Goal: Task Accomplishment & Management: Manage account settings

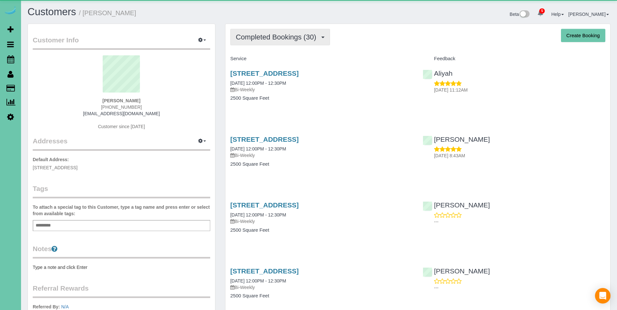
click at [278, 38] on span "Completed Bookings (30)" at bounding box center [278, 37] width 84 height 8
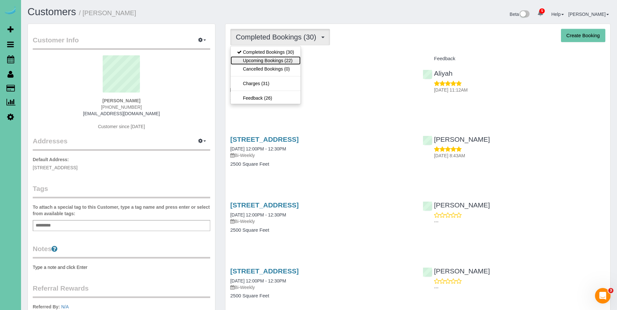
click at [276, 58] on link "Upcoming Bookings (22)" at bounding box center [266, 60] width 70 height 8
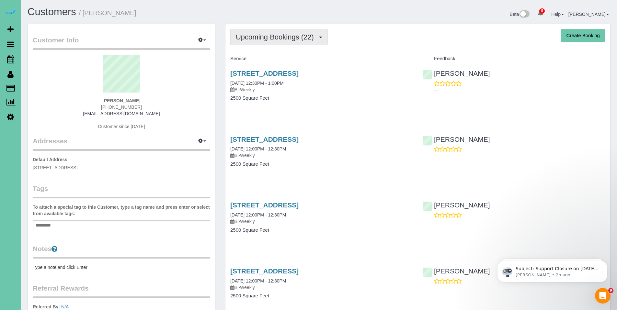
click at [281, 40] on span "Upcoming Bookings (22)" at bounding box center [276, 37] width 81 height 8
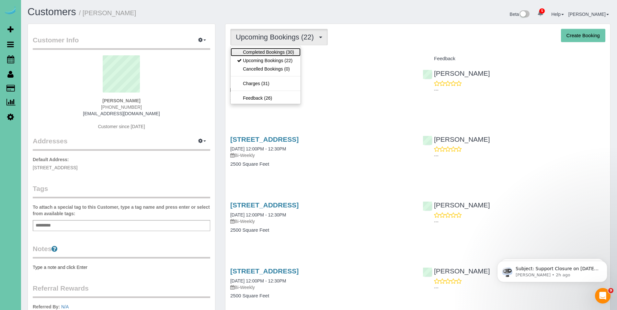
click at [277, 52] on link "Completed Bookings (30)" at bounding box center [266, 52] width 70 height 8
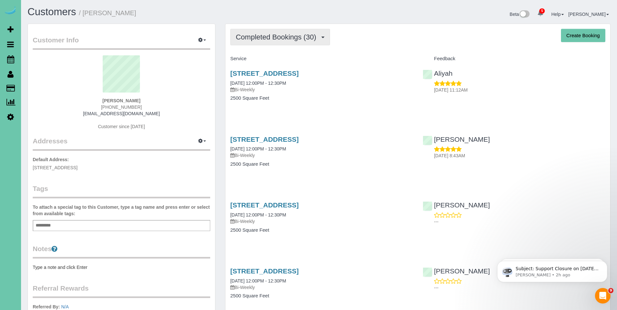
click at [279, 39] on span "Completed Bookings (30)" at bounding box center [278, 37] width 84 height 8
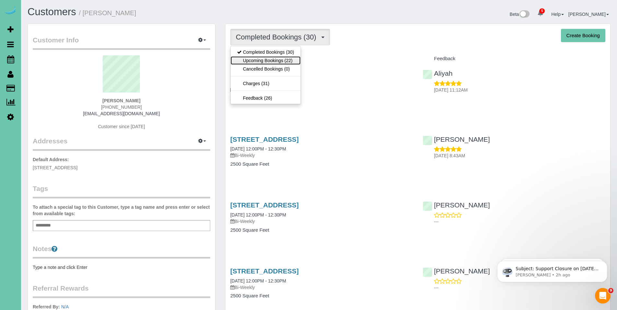
click at [278, 61] on link "Upcoming Bookings (22)" at bounding box center [266, 60] width 70 height 8
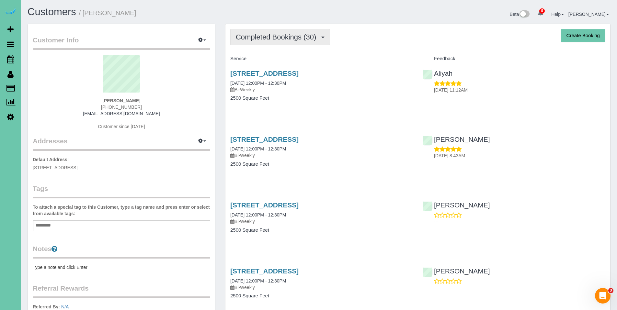
click at [272, 38] on span "Completed Bookings (30)" at bounding box center [278, 37] width 84 height 8
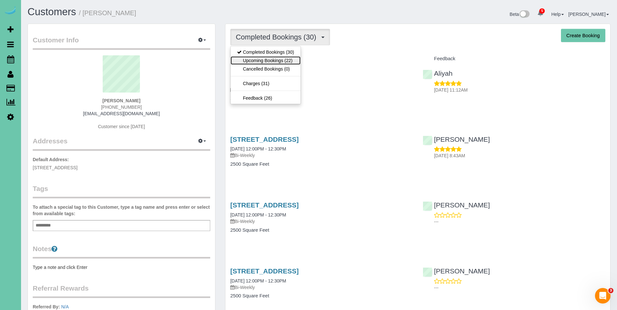
click at [267, 60] on link "Upcoming Bookings (22)" at bounding box center [266, 60] width 70 height 8
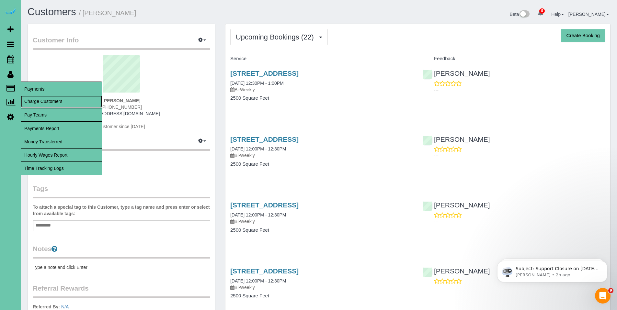
click at [38, 103] on link "Charge Customers" at bounding box center [61, 101] width 81 height 13
select select
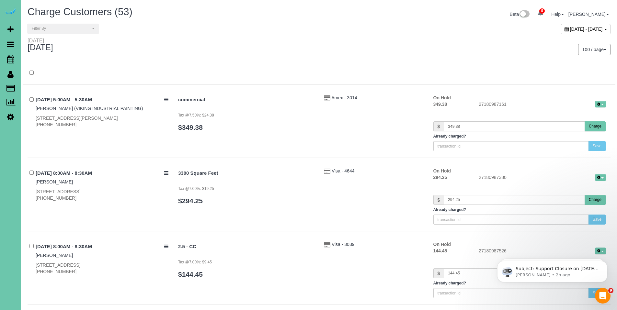
click at [565, 29] on icon at bounding box center [567, 29] width 4 height 5
type input "**********"
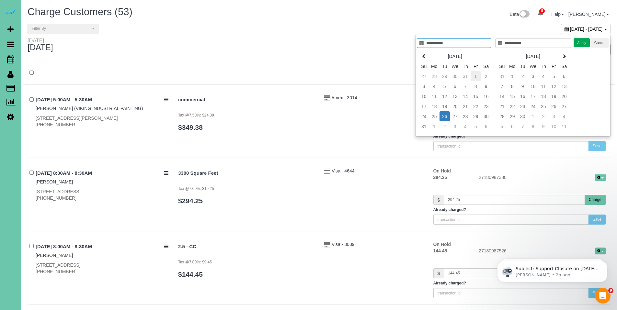
type input "**********"
click at [475, 75] on td "1" at bounding box center [476, 76] width 10 height 10
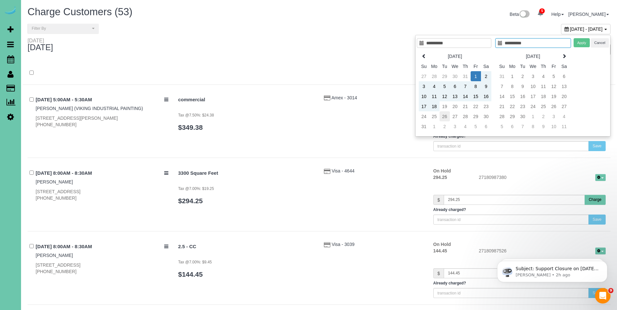
type input "**********"
click at [440, 116] on td "26" at bounding box center [445, 116] width 10 height 10
type input "**********"
click at [582, 47] on button "Apply" at bounding box center [582, 42] width 16 height 9
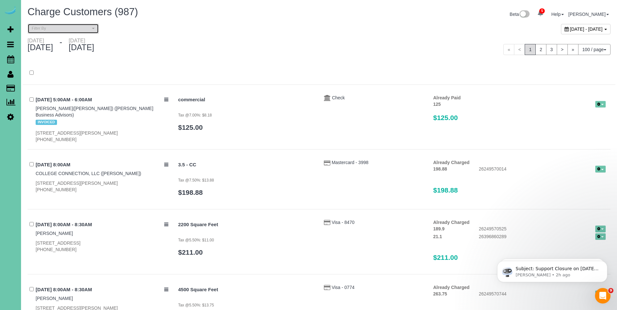
click at [51, 31] on button "Filter By" at bounding box center [63, 29] width 71 height 10
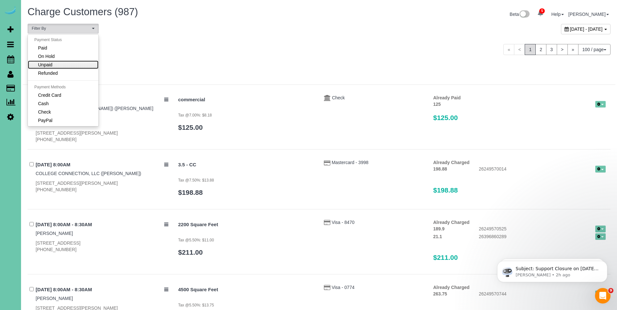
click at [50, 63] on span "Unpaid" at bounding box center [45, 65] width 14 height 6
select select "******"
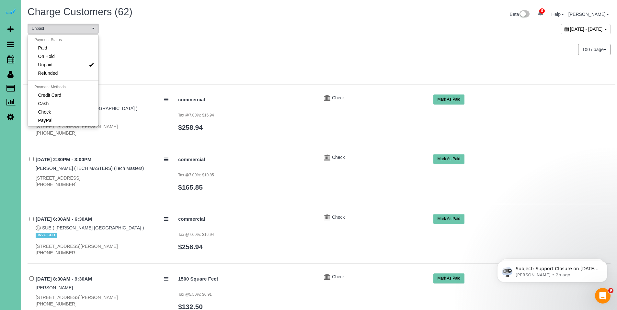
click at [375, 62] on div at bounding box center [319, 73] width 593 height 23
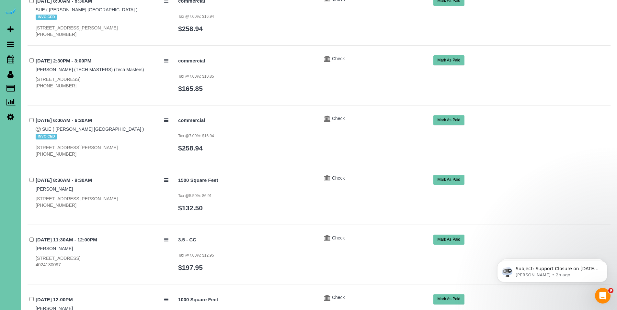
scroll to position [100, 0]
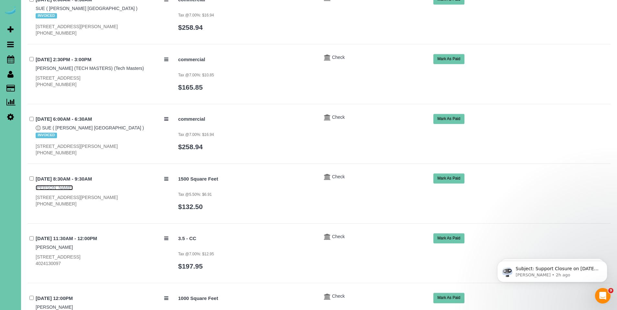
click at [47, 186] on link "Ruth Frazee" at bounding box center [54, 187] width 37 height 5
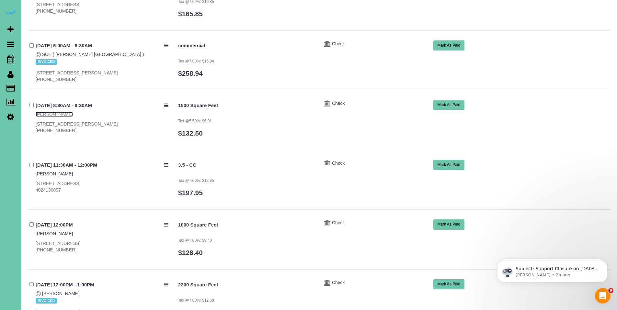
scroll to position [183, 0]
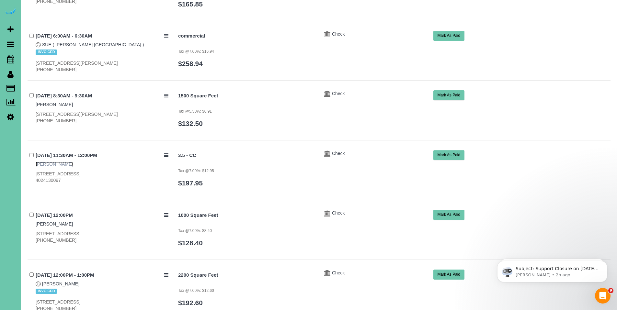
click at [51, 163] on link "Matt Wieser" at bounding box center [54, 164] width 37 height 5
click at [54, 225] on link "Susan Puls" at bounding box center [54, 224] width 37 height 5
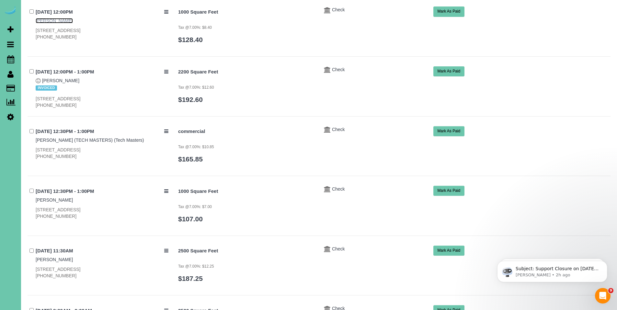
scroll to position [395, 0]
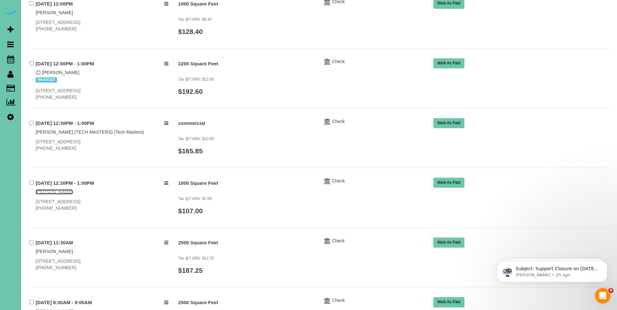
click at [60, 194] on link "Patricia Goodyear" at bounding box center [54, 191] width 37 height 5
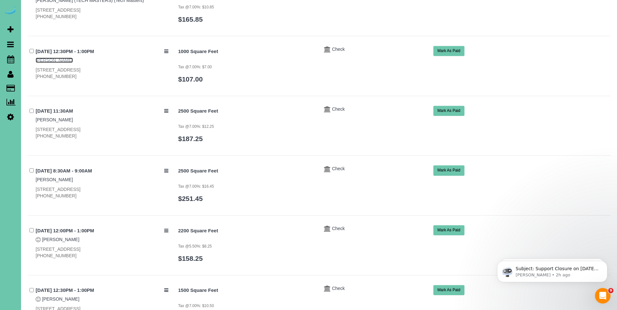
scroll to position [527, 0]
click at [38, 119] on link "Nancy Young" at bounding box center [54, 119] width 37 height 5
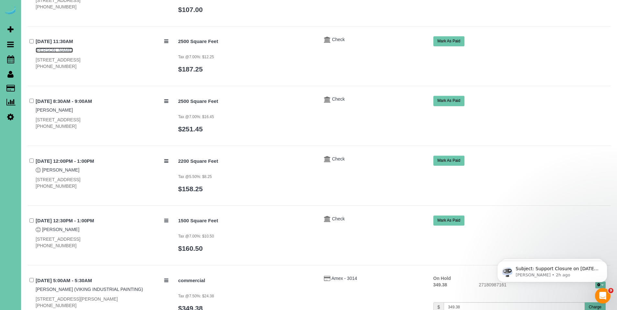
scroll to position [606, 0]
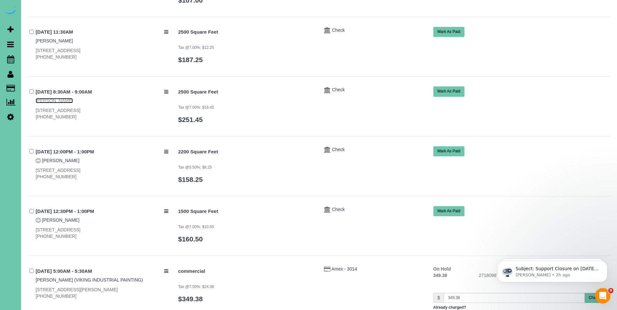
click at [53, 103] on link "Gretchen Hites" at bounding box center [54, 100] width 37 height 5
click at [59, 159] on link "Peter Vuchetich" at bounding box center [60, 160] width 37 height 5
click at [59, 220] on link "Amy Slimp" at bounding box center [60, 220] width 37 height 5
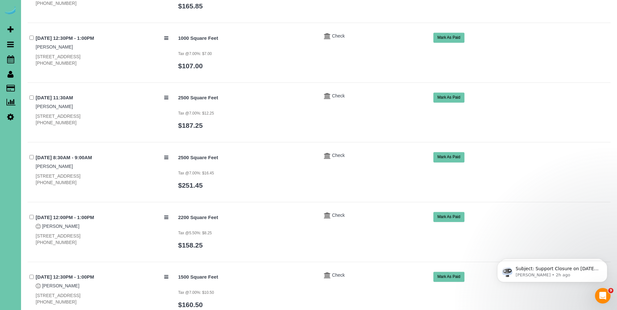
scroll to position [555, 0]
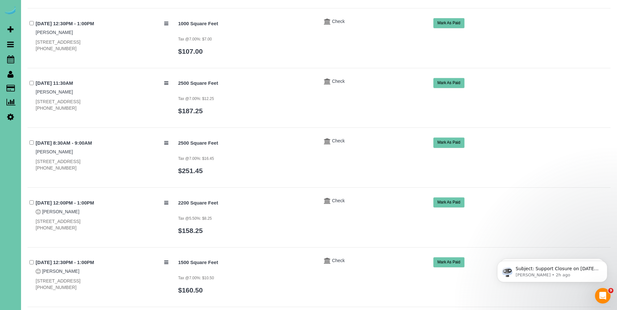
click at [450, 263] on button "Mark As Paid" at bounding box center [448, 263] width 31 height 10
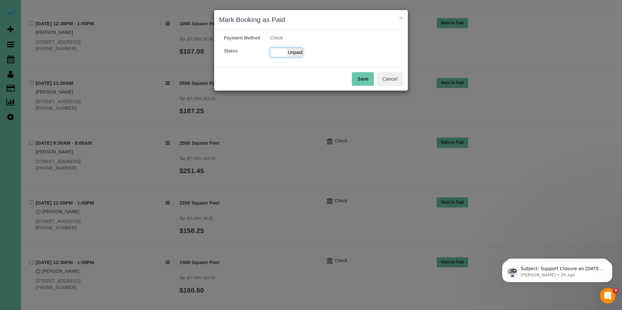
click at [293, 57] on span "Unpaid" at bounding box center [295, 52] width 16 height 9
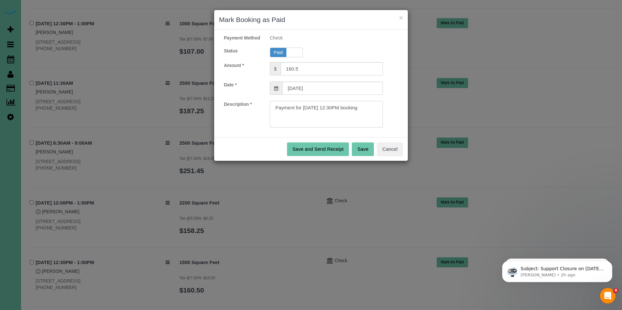
click at [373, 114] on textarea at bounding box center [326, 114] width 113 height 27
type textarea "Payment for 08/25/2025 12:30PM booking. Ck#6445 for $160.50."
click at [365, 156] on button "Save" at bounding box center [363, 150] width 22 height 14
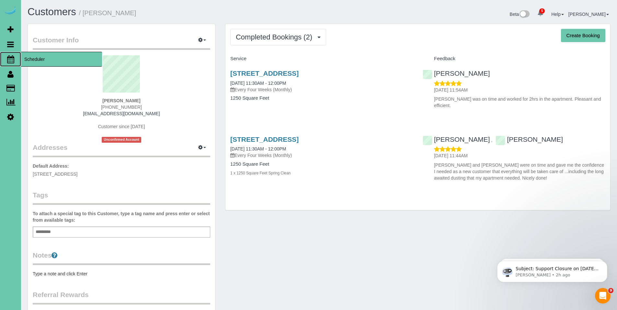
click at [38, 62] on span "Scheduler" at bounding box center [61, 59] width 81 height 15
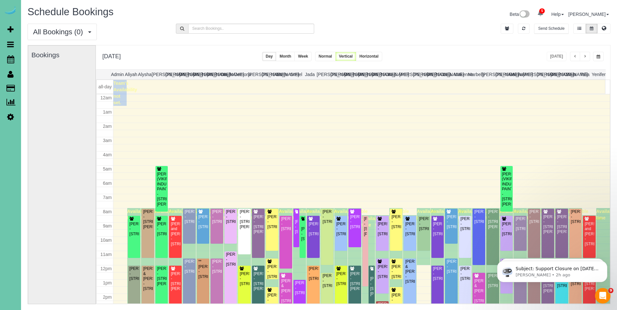
scroll to position [86, 0]
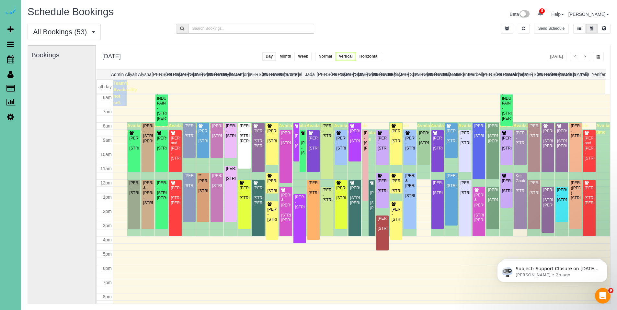
click at [584, 58] on span "button" at bounding box center [584, 57] width 3 height 4
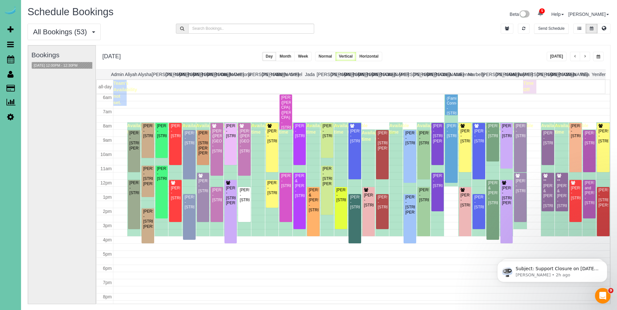
click at [587, 56] on button "button" at bounding box center [585, 56] width 10 height 9
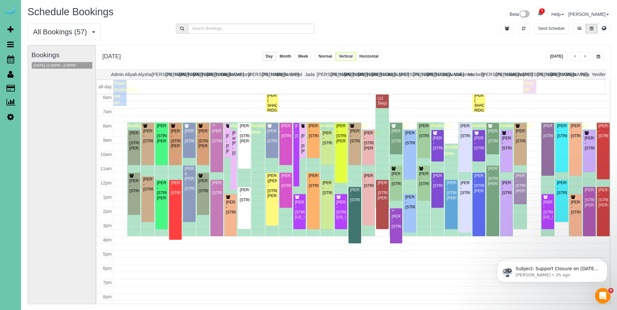
click at [585, 57] on span "button" at bounding box center [584, 57] width 3 height 4
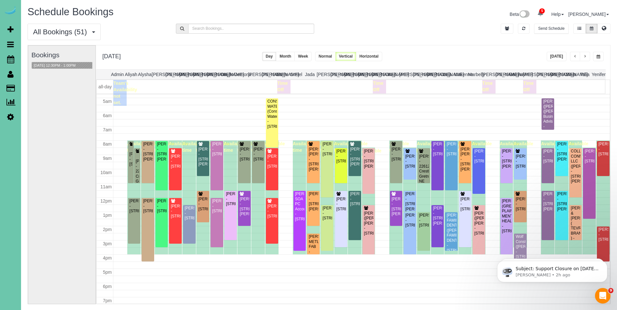
scroll to position [62, 0]
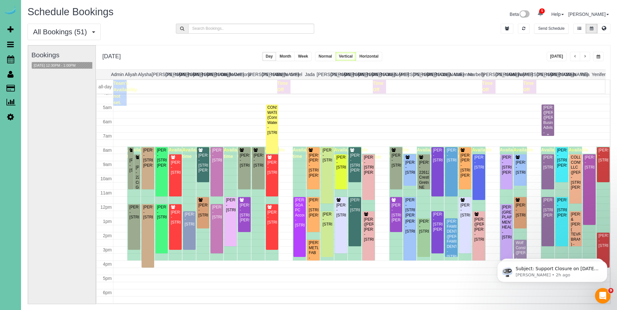
click at [546, 124] on div "SUZI KING(NABITY) (Nabity Business Advisors) - 9802 Nicholas Street, Omaha, NE …" at bounding box center [548, 125] width 10 height 40
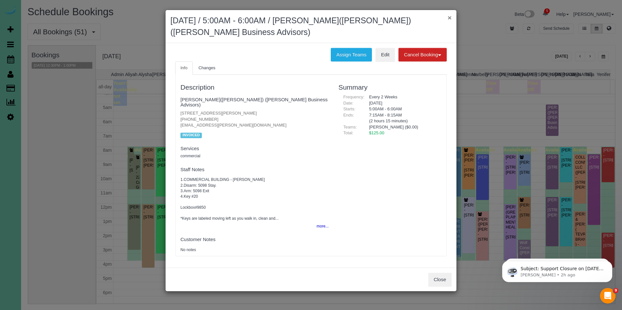
click at [450, 18] on button "×" at bounding box center [450, 17] width 4 height 7
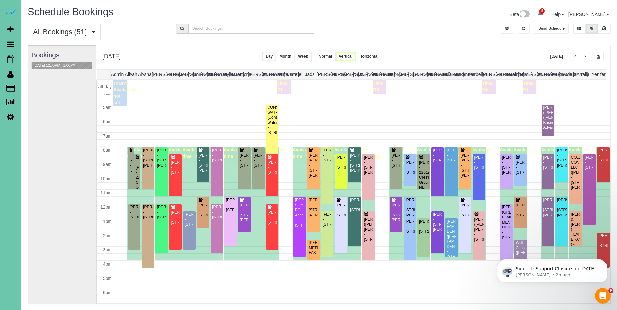
click at [576, 57] on span "button" at bounding box center [575, 57] width 3 height 4
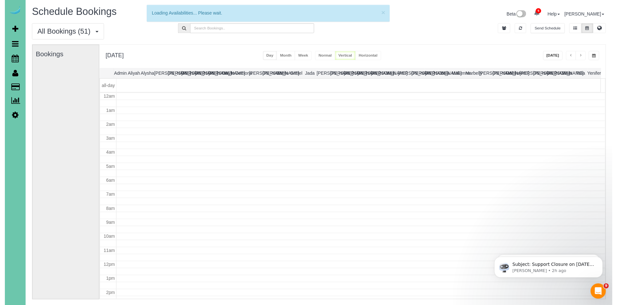
scroll to position [86, 0]
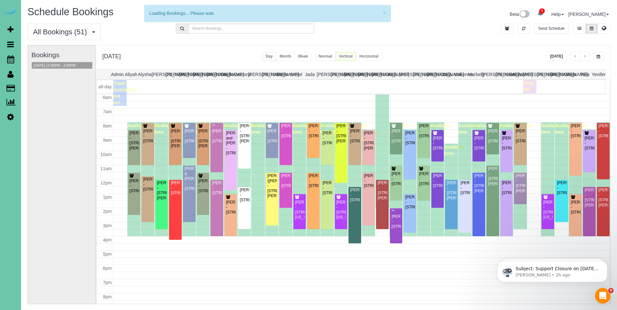
click at [597, 57] on span "button" at bounding box center [599, 57] width 4 height 4
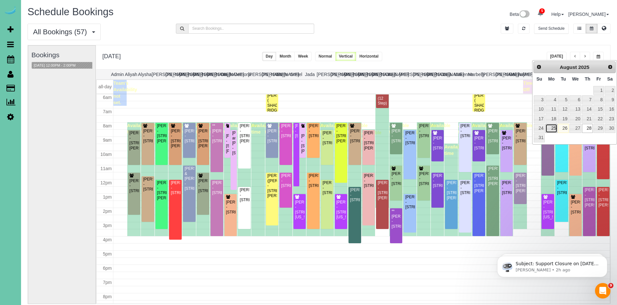
click at [553, 128] on link "25" at bounding box center [551, 128] width 12 height 9
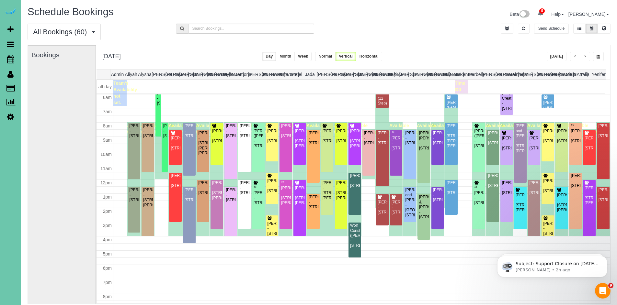
click at [158, 101] on td at bounding box center [366, 93] width 478 height 26
click at [156, 103] on td at bounding box center [366, 93] width 478 height 26
click at [158, 106] on div "ADAM ROXBURGH (CARLJARL LOCKSMITH ) - 3708 S 132nd St, Omaha, NE 68144" at bounding box center [159, 93] width 4 height 25
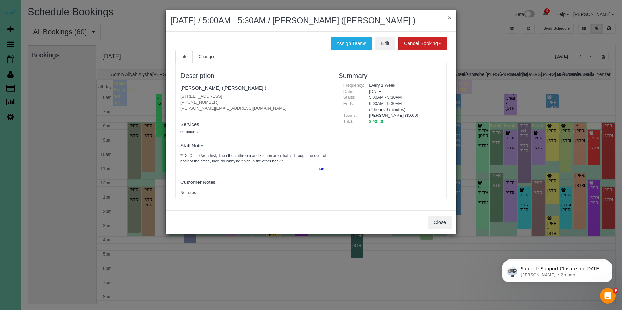
click at [449, 17] on button "×" at bounding box center [450, 17] width 4 height 7
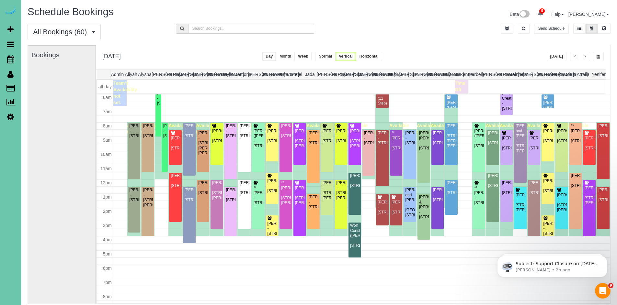
click at [586, 57] on span "button" at bounding box center [584, 57] width 3 height 4
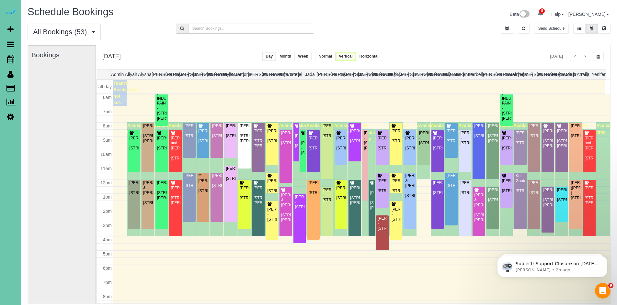
click at [586, 57] on span "button" at bounding box center [584, 57] width 3 height 4
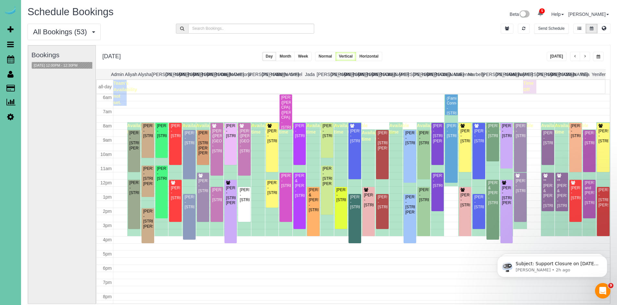
click at [586, 57] on span "button" at bounding box center [584, 57] width 3 height 4
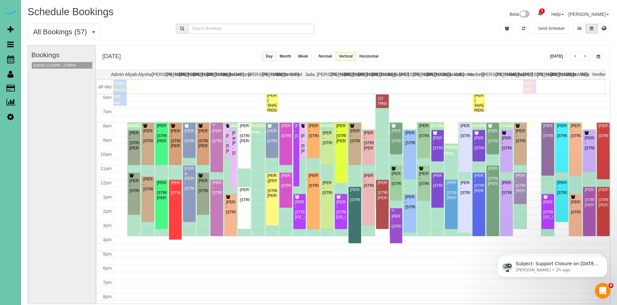
click at [586, 57] on span "button" at bounding box center [584, 57] width 3 height 4
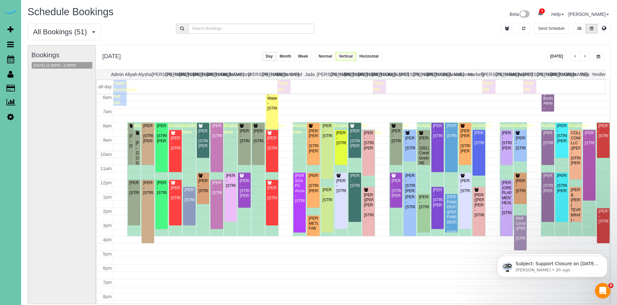
click at [597, 57] on span "button" at bounding box center [599, 57] width 4 height 4
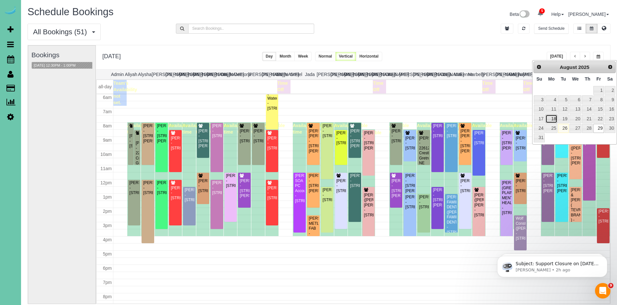
click at [555, 117] on link "18" at bounding box center [551, 119] width 12 height 9
type input "**********"
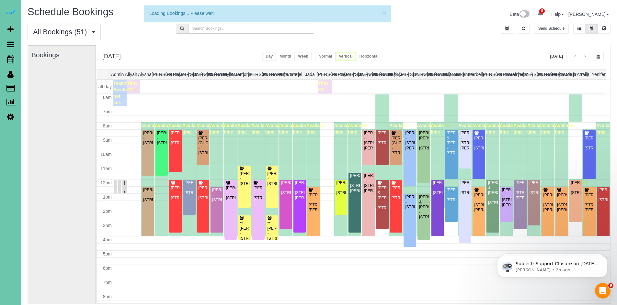
click at [583, 57] on span "button" at bounding box center [584, 57] width 3 height 4
click at [585, 57] on span "button" at bounding box center [584, 57] width 3 height 4
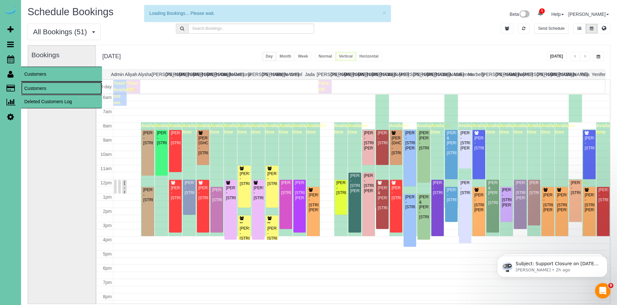
click at [37, 88] on link "Customers" at bounding box center [61, 88] width 81 height 13
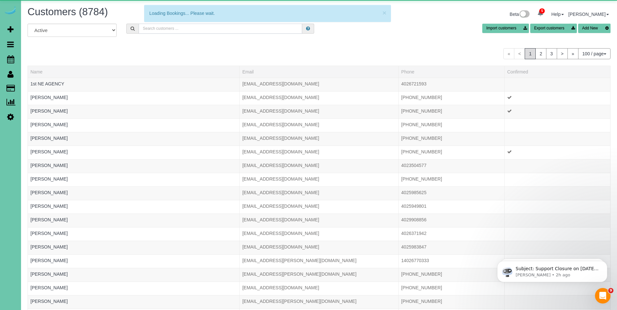
click at [185, 26] on input "text" at bounding box center [221, 29] width 164 height 10
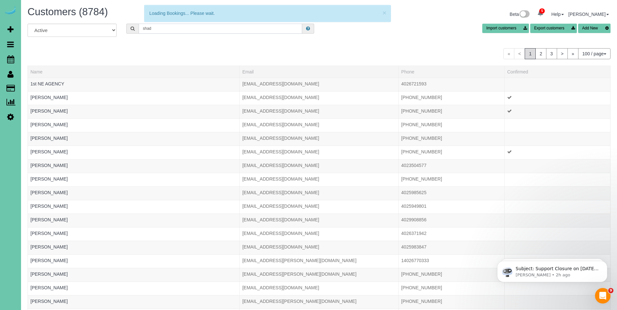
type input "shadow"
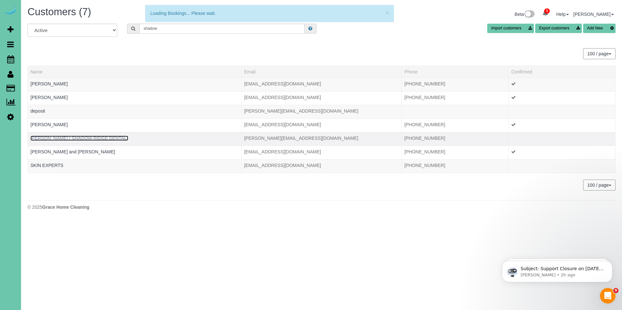
click at [64, 139] on link "LORI JORGNESEN ( SHADOW RIDGE DENTAL)" at bounding box center [79, 138] width 98 height 5
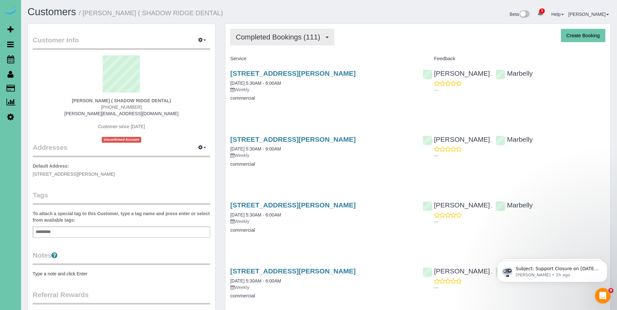
click at [280, 38] on span "Completed Bookings (111)" at bounding box center [279, 37] width 87 height 8
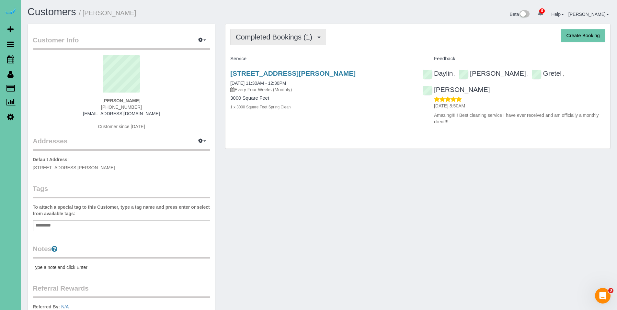
click at [269, 45] on button "Completed Bookings (1)" at bounding box center [278, 37] width 96 height 17
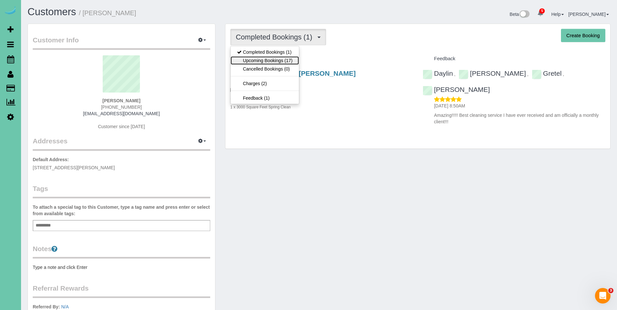
click at [269, 60] on link "Upcoming Bookings (17)" at bounding box center [265, 60] width 68 height 8
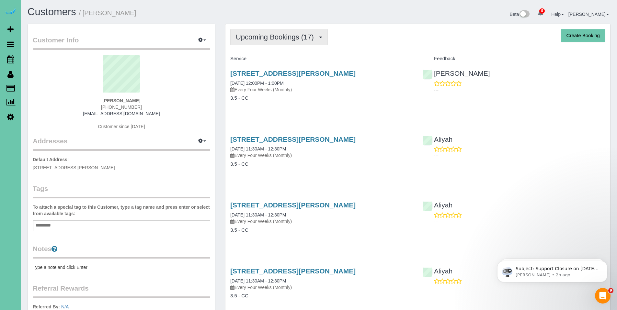
click at [274, 39] on span "Upcoming Bookings (17)" at bounding box center [276, 37] width 81 height 8
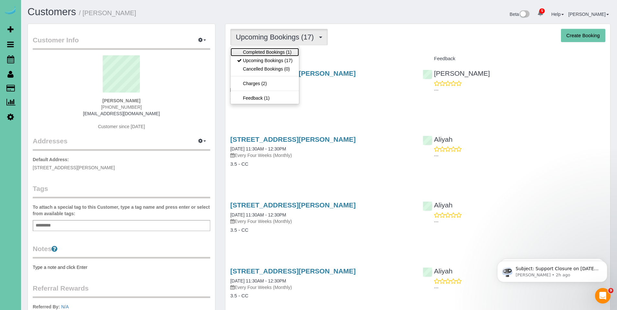
click at [267, 52] on link "Completed Bookings (1)" at bounding box center [265, 52] width 68 height 8
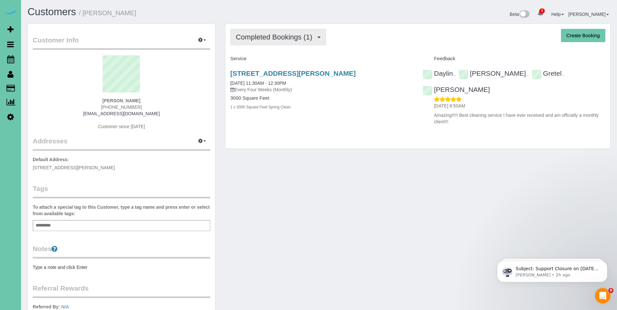
click at [256, 40] on span "Completed Bookings (1)" at bounding box center [276, 37] width 80 height 8
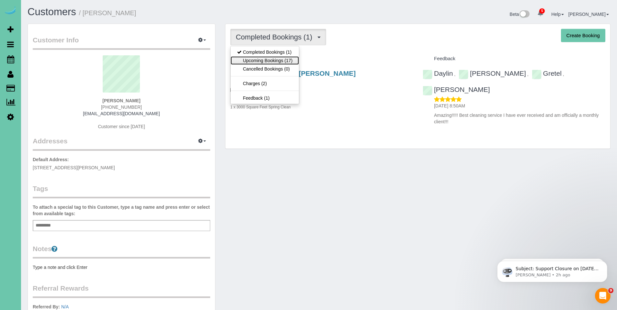
click at [256, 59] on link "Upcoming Bookings (17)" at bounding box center [265, 60] width 68 height 8
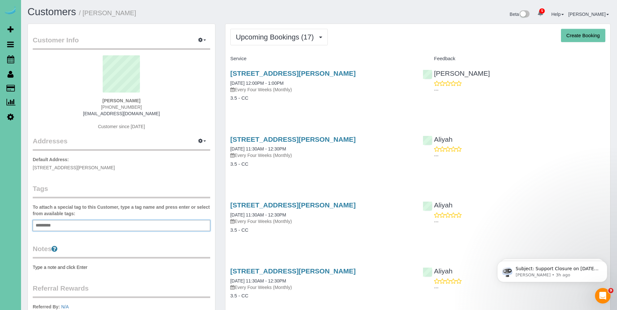
click at [46, 227] on input "text" at bounding box center [45, 226] width 22 height 8
click at [256, 143] on link "18632 Emiline St, Omaha, NE 68136" at bounding box center [292, 139] width 125 height 7
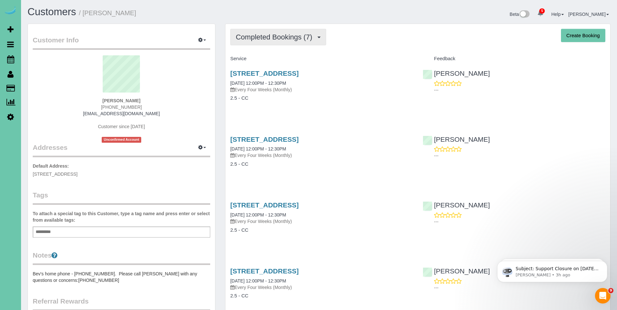
click at [267, 36] on span "Completed Bookings (7)" at bounding box center [276, 37] width 80 height 8
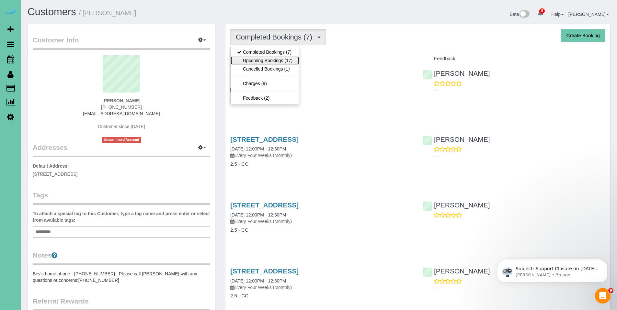
click at [264, 58] on link "Upcoming Bookings (17)" at bounding box center [265, 60] width 68 height 8
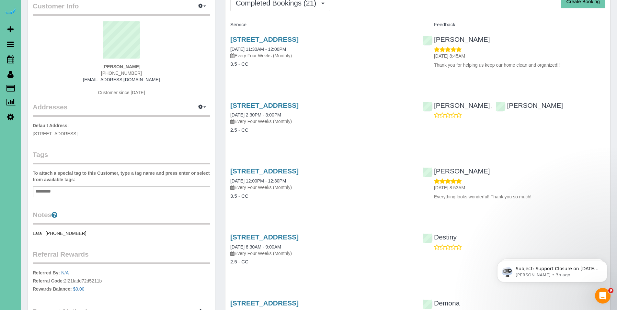
scroll to position [41, 0]
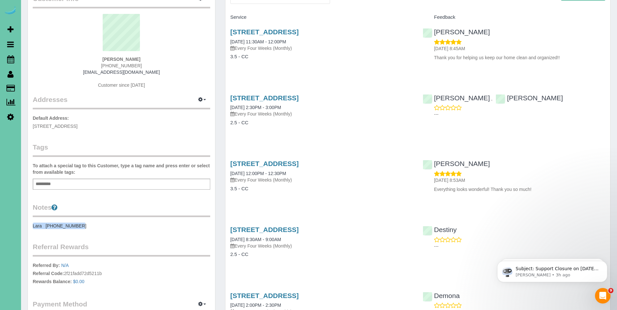
drag, startPoint x: 83, startPoint y: 227, endPoint x: 30, endPoint y: 227, distance: 52.5
click at [30, 227] on div "Customer Info Edit Contact Info Send Message Email Preferences Special Sales Ta…" at bounding box center [121, 164] width 187 height 363
copy pre "Lara [PHONE_NUMBER]"
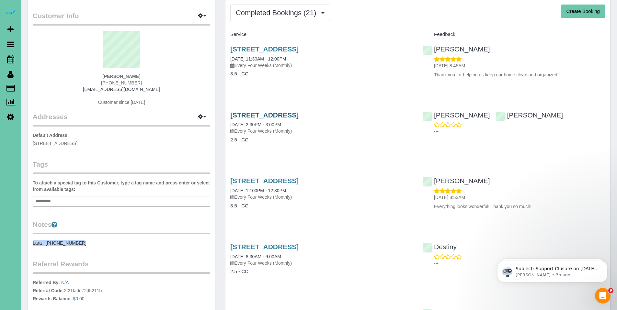
scroll to position [0, 0]
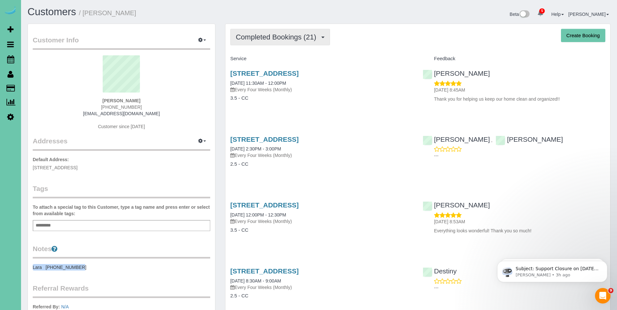
click at [270, 39] on span "Completed Bookings (21)" at bounding box center [278, 37] width 84 height 8
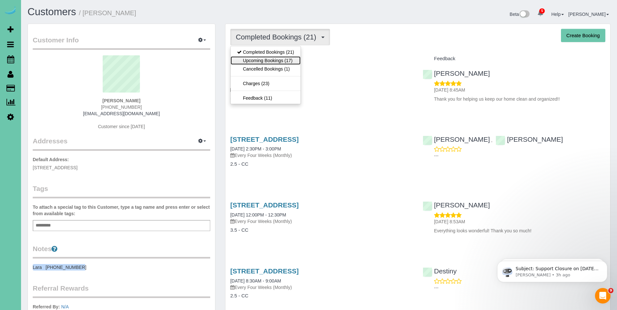
click at [268, 61] on link "Upcoming Bookings (17)" at bounding box center [266, 60] width 70 height 8
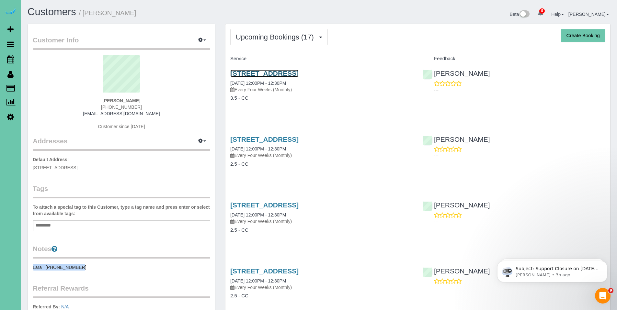
click at [264, 75] on link "2108 Crest Ridge Drive, Papillion, NE 68133" at bounding box center [264, 73] width 68 height 7
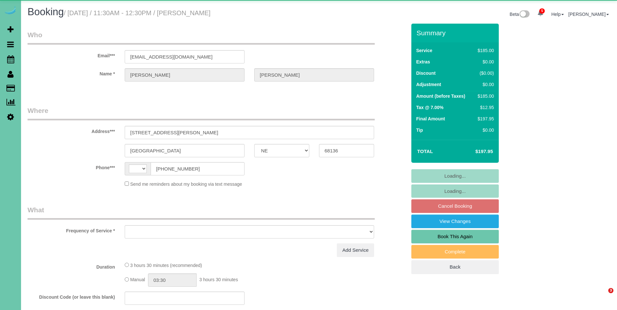
select select "NE"
select select "string:[GEOGRAPHIC_DATA]"
select select "object:681"
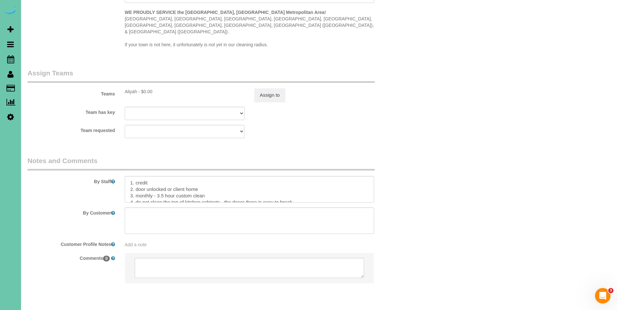
scroll to position [636, 0]
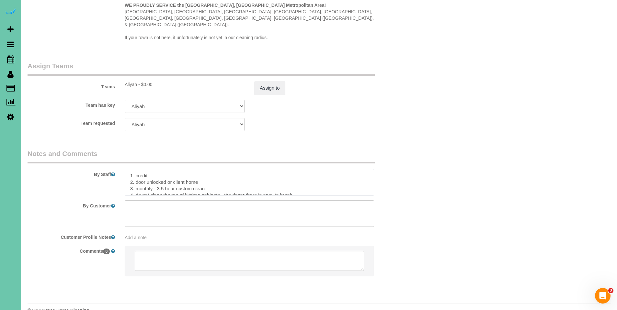
click at [129, 169] on textarea at bounding box center [249, 182] width 249 height 27
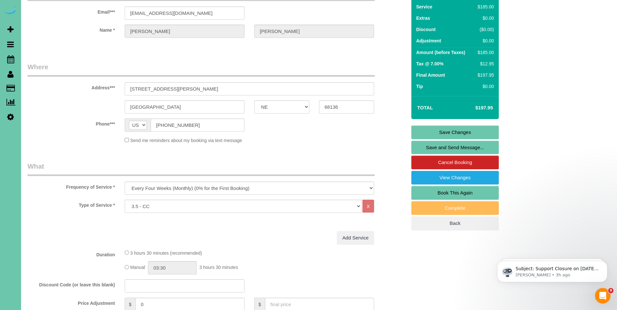
scroll to position [0, 0]
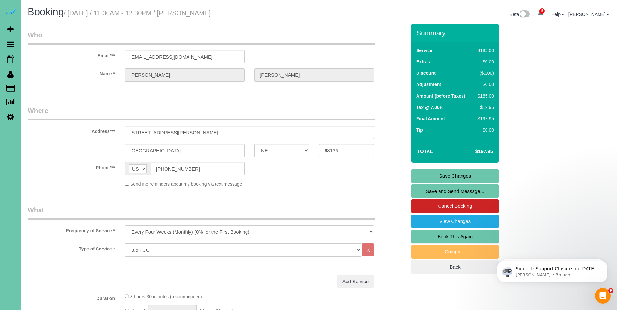
type textarea "**11:30 arrival time only** 1. credit 2. door unlocked or client home 3. monthl…"
click at [463, 178] on link "Save Changes" at bounding box center [454, 176] width 87 height 14
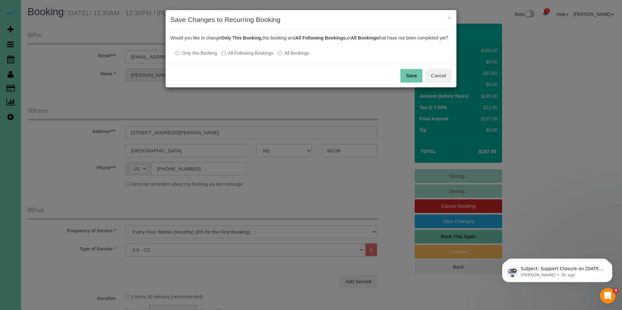
click at [255, 56] on label "All Following Bookings" at bounding box center [248, 53] width 52 height 6
click at [403, 83] on button "Save" at bounding box center [411, 76] width 22 height 14
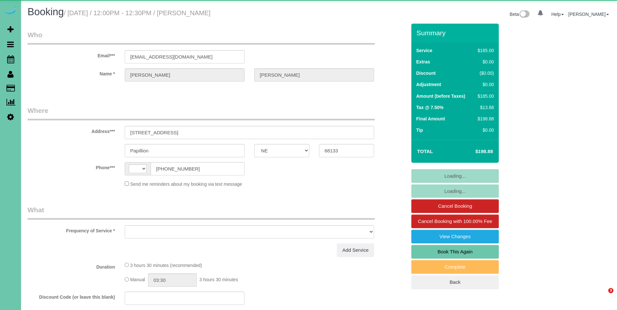
select select "NE"
select select "string:[GEOGRAPHIC_DATA]"
select select "object:739"
select select "string:fspay-57fa84cc-6d64-4e88-9069-c6ca400e9a53"
select select "number:38"
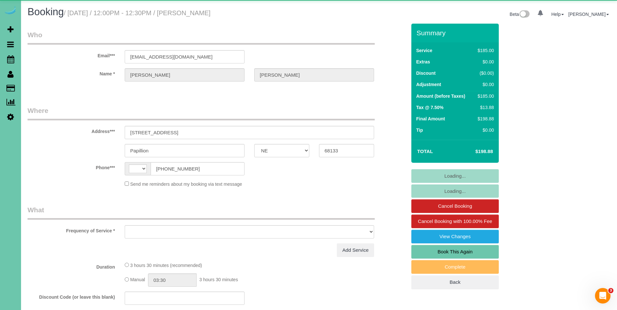
select select "number:42"
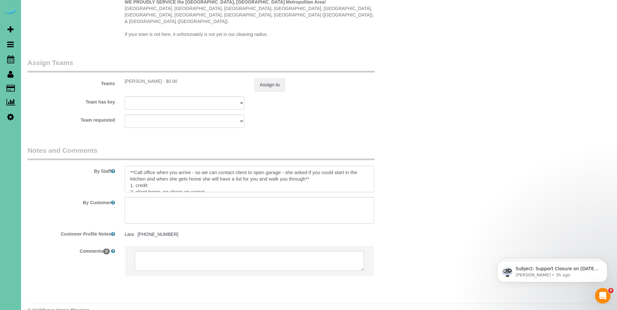
click at [249, 166] on textarea at bounding box center [249, 179] width 249 height 27
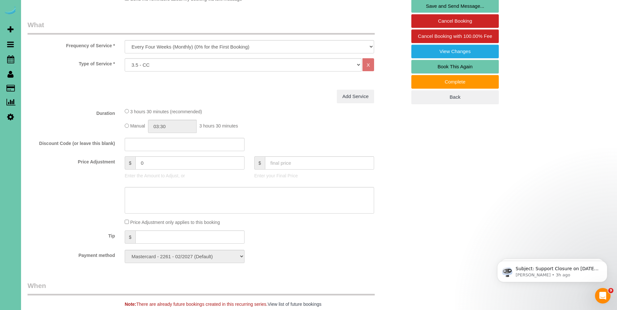
scroll to position [111, 0]
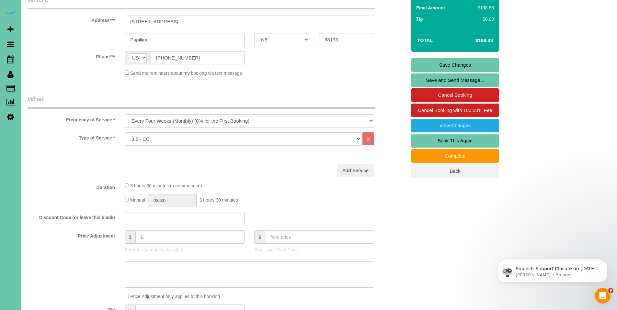
type textarea "**Call office when you arrive - so we can contact [PERSON_NAME] to open garage …"
click at [447, 64] on link "Save Changes" at bounding box center [454, 65] width 87 height 14
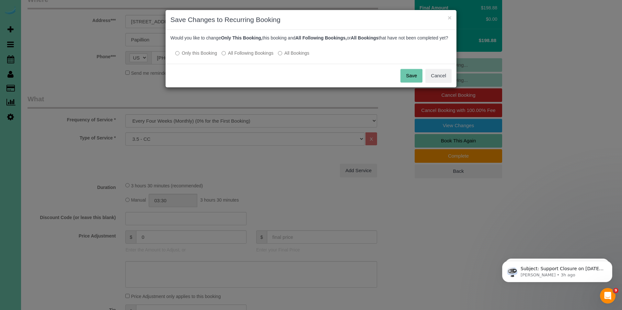
click at [241, 56] on label "All Following Bookings" at bounding box center [248, 53] width 52 height 6
click at [407, 81] on button "Save" at bounding box center [411, 76] width 22 height 14
